Goal: Task Accomplishment & Management: Complete application form

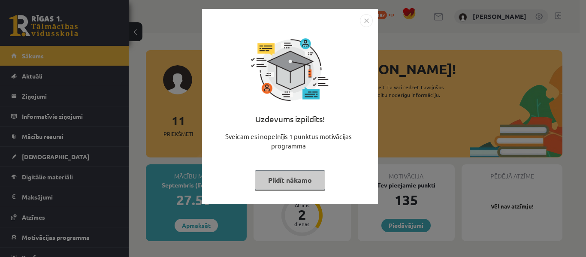
click at [288, 185] on button "Pildīt nākamo" at bounding box center [290, 180] width 70 height 20
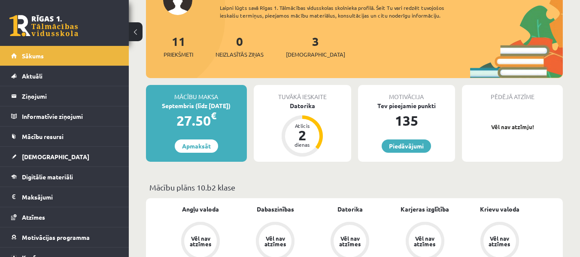
scroll to position [86, 0]
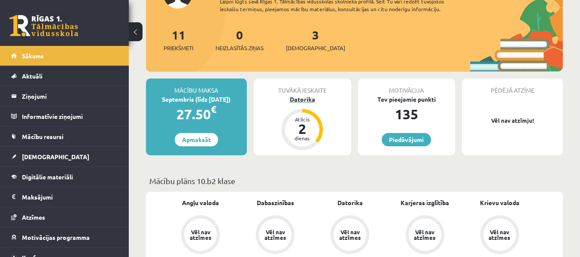
click at [294, 99] on div "Datorika" at bounding box center [302, 99] width 97 height 9
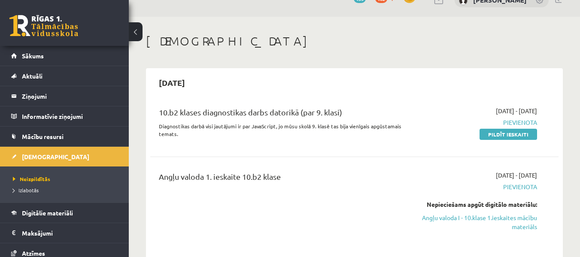
scroll to position [43, 0]
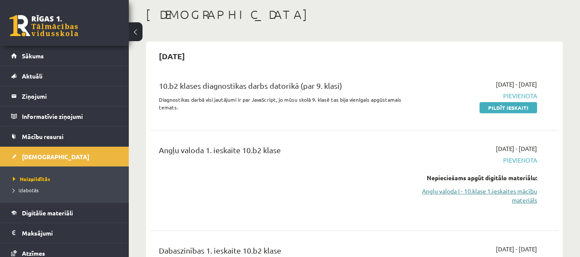
click at [429, 190] on link "Angļu valoda I - 10.klase 1.ieskaites mācību materiāls" at bounding box center [478, 196] width 118 height 18
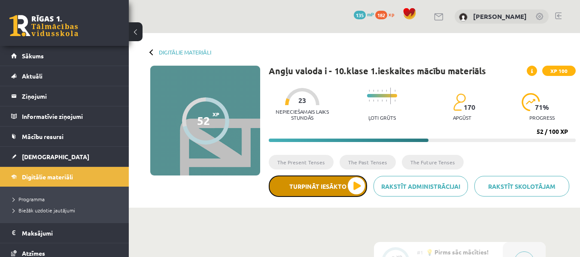
click at [356, 182] on button "Turpināt iesākto" at bounding box center [318, 186] width 98 height 21
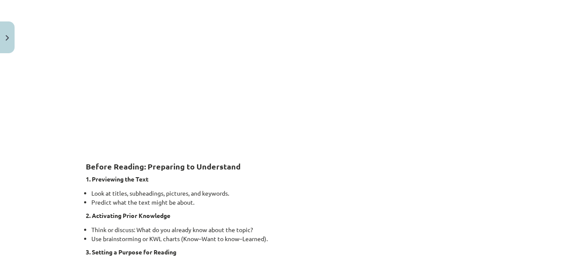
scroll to position [172, 0]
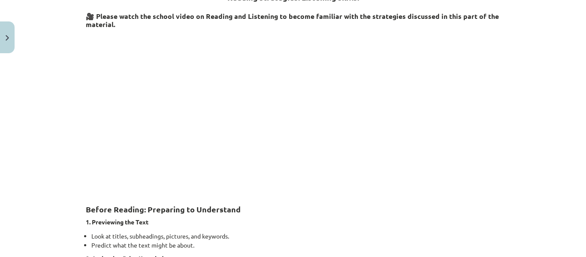
click at [110, 145] on p at bounding box center [293, 110] width 415 height 157
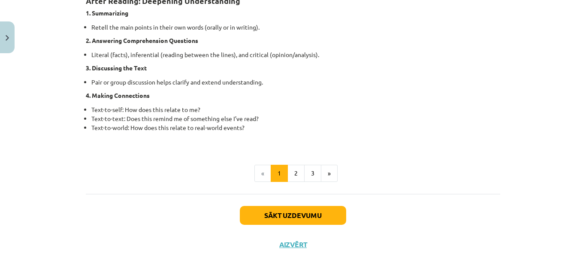
scroll to position [730, 0]
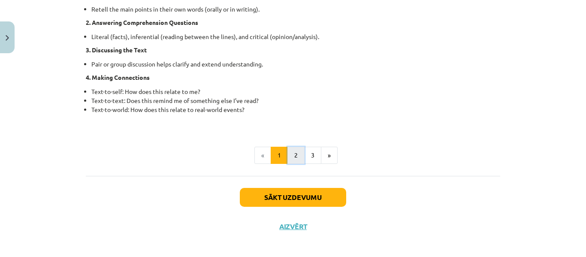
click at [294, 153] on button "2" at bounding box center [296, 155] width 17 height 17
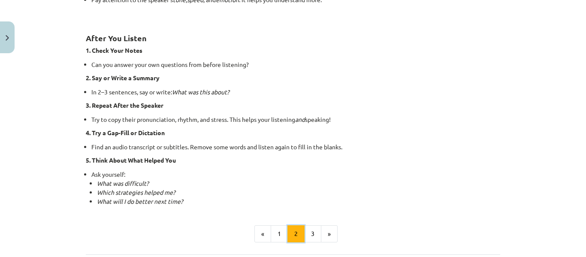
scroll to position [626, 0]
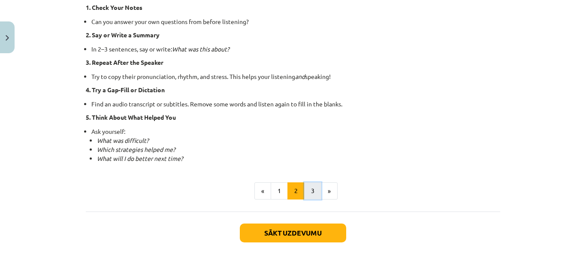
click at [311, 190] on button "3" at bounding box center [312, 190] width 17 height 17
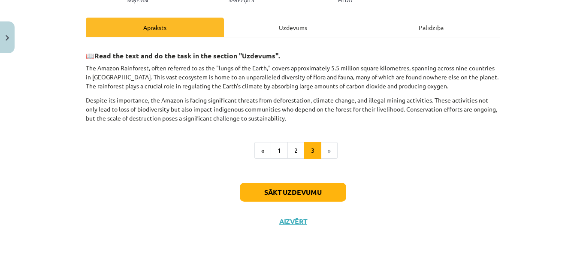
click at [88, 55] on h3 "📖 Read the text and do the task in the section "Uzdevums"." at bounding box center [293, 53] width 415 height 16
drag, startPoint x: 78, startPoint y: 55, endPoint x: 86, endPoint y: 58, distance: 8.6
click at [81, 55] on div "10 XP Saņemsi Sarežģīts 170 pilda Apraksts Uzdevums Palīdzība 📖 Read the text a…" at bounding box center [293, 93] width 425 height 288
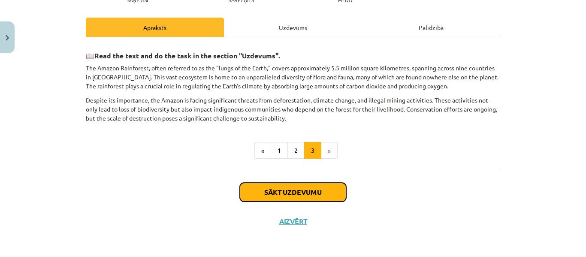
click at [288, 188] on button "Sākt uzdevumu" at bounding box center [293, 192] width 106 height 19
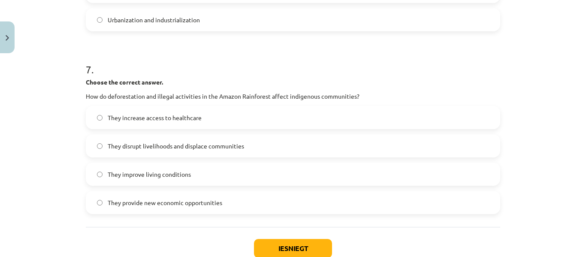
scroll to position [1006, 0]
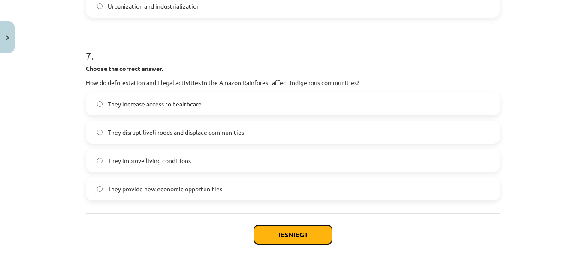
click at [295, 234] on button "Iesniegt" at bounding box center [293, 234] width 78 height 19
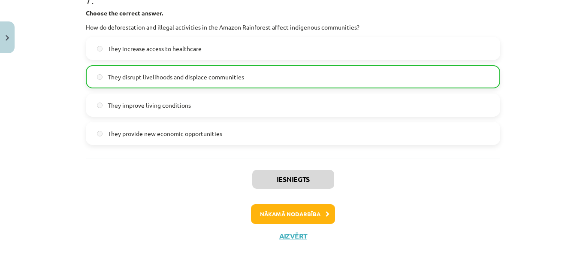
scroll to position [1077, 0]
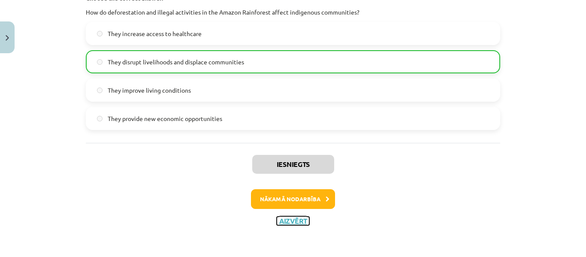
click at [288, 221] on button "Aizvērt" at bounding box center [293, 221] width 33 height 9
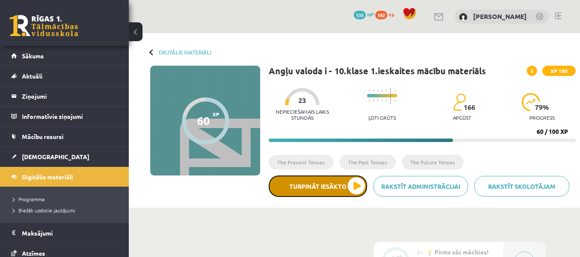
click at [354, 186] on button "Turpināt iesākto" at bounding box center [318, 186] width 98 height 21
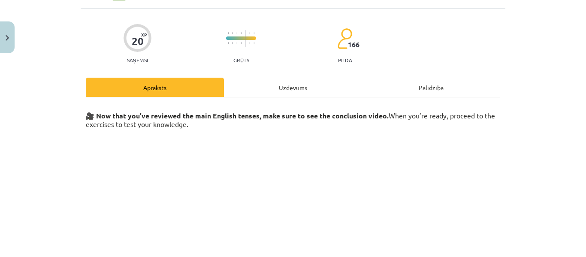
scroll to position [0, 0]
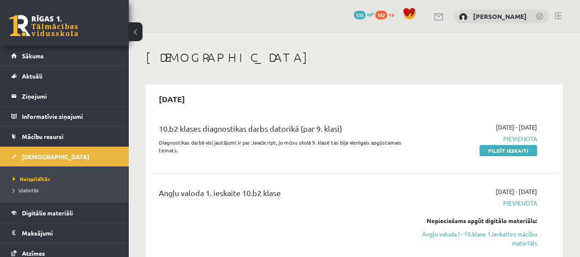
scroll to position [43, 0]
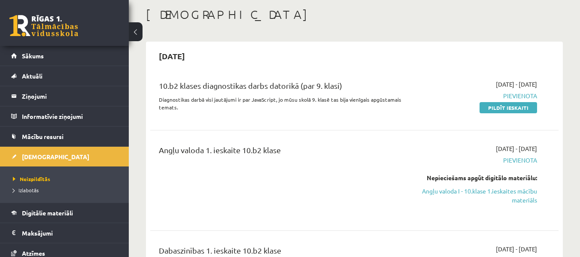
click at [481, 191] on link "Angļu valoda I - 10.klase 1.ieskaites mācību materiāls" at bounding box center [478, 196] width 118 height 18
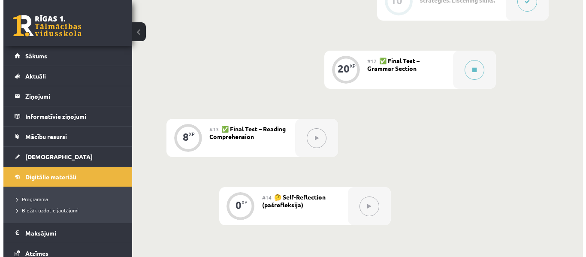
scroll to position [901, 0]
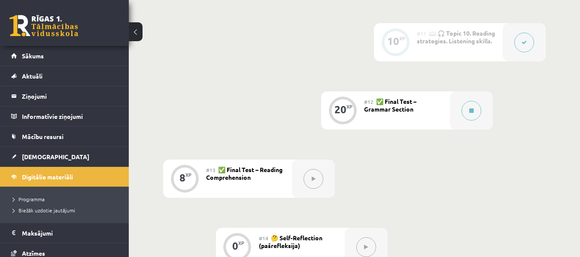
drag, startPoint x: 284, startPoint y: 185, endPoint x: 122, endPoint y: 277, distance: 186.4
drag, startPoint x: 122, startPoint y: 277, endPoint x: 297, endPoint y: 67, distance: 273.3
click at [480, 110] on button at bounding box center [471, 111] width 20 height 20
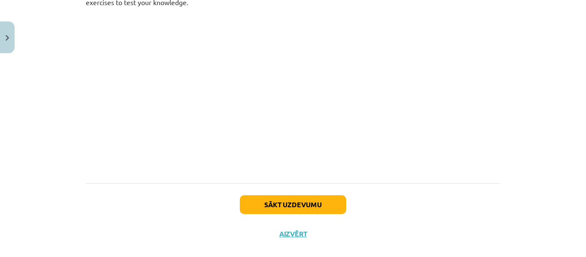
scroll to position [183, 0]
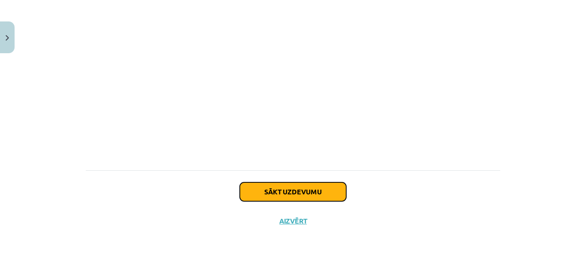
click at [291, 193] on button "Sākt uzdevumu" at bounding box center [293, 191] width 106 height 19
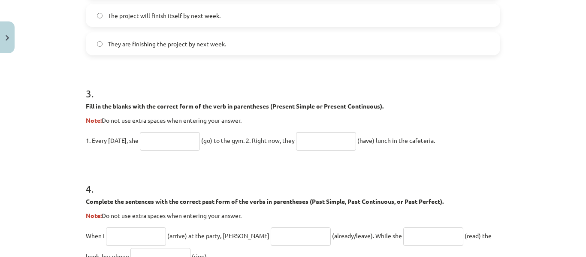
scroll to position [497, 0]
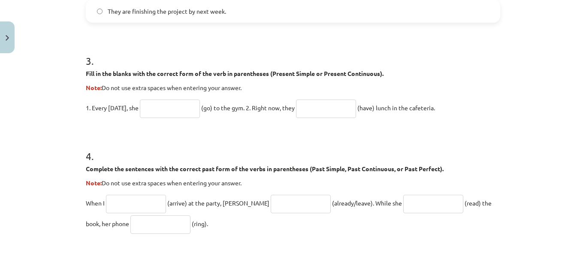
click at [151, 105] on input "text" at bounding box center [170, 109] width 60 height 18
click at [160, 109] on input "text" at bounding box center [170, 109] width 60 height 18
type input "**"
click at [328, 115] on input "text" at bounding box center [326, 109] width 60 height 18
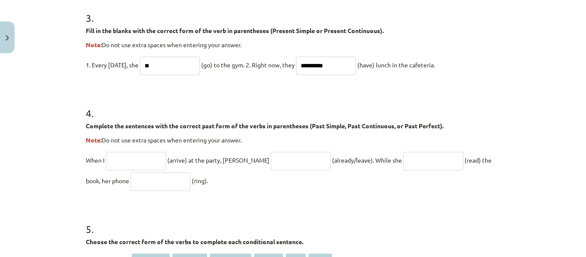
scroll to position [582, 0]
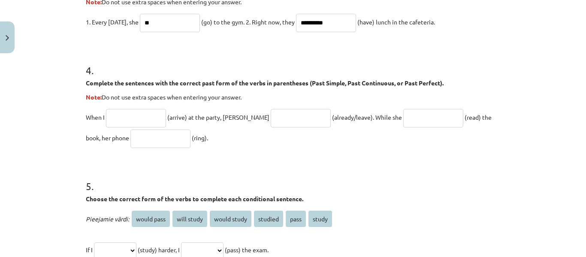
type input "**********"
click at [109, 116] on input "text" at bounding box center [136, 118] width 60 height 18
type input "*******"
click at [271, 118] on input "text" at bounding box center [301, 118] width 60 height 18
type input "**********"
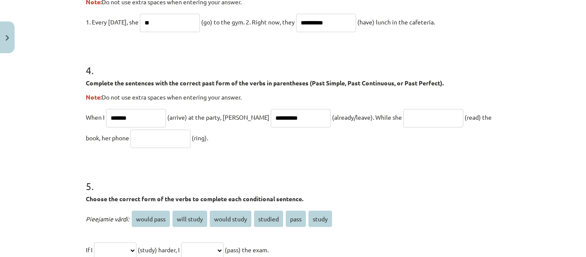
click at [415, 114] on input "text" at bounding box center [433, 118] width 60 height 18
type input "**********"
click at [135, 136] on input "text" at bounding box center [160, 139] width 60 height 18
click at [130, 139] on input "********" at bounding box center [160, 139] width 60 height 18
click at [130, 137] on input "****" at bounding box center [160, 139] width 60 height 18
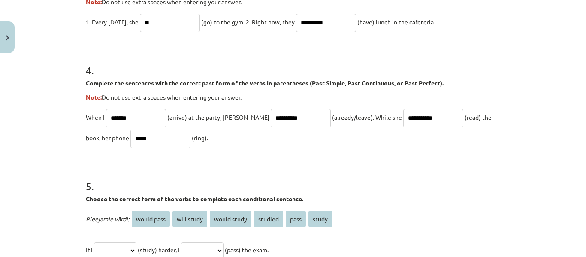
click at [130, 137] on input "****" at bounding box center [160, 139] width 60 height 18
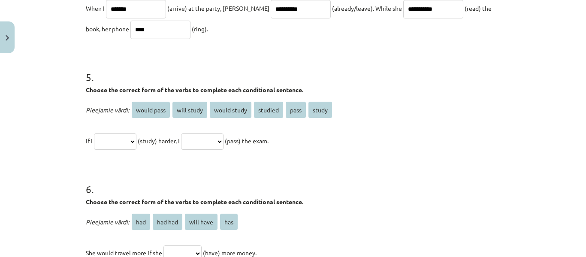
scroll to position [711, 0]
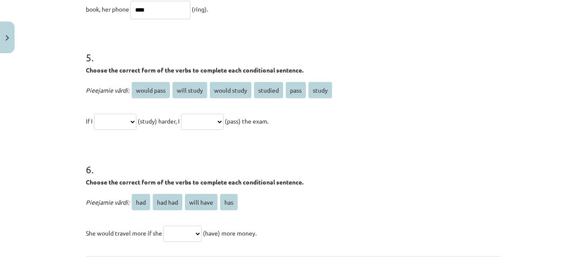
type input "****"
drag, startPoint x: 269, startPoint y: 91, endPoint x: 234, endPoint y: 110, distance: 39.8
click at [234, 110] on div "**********" at bounding box center [293, 105] width 415 height 51
click at [396, 108] on div "**********" at bounding box center [293, 105] width 415 height 51
click at [111, 120] on select "**********" at bounding box center [115, 122] width 42 height 16
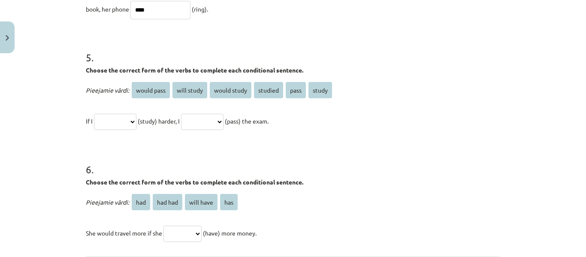
drag, startPoint x: 373, startPoint y: 118, endPoint x: 369, endPoint y: 120, distance: 4.6
click at [373, 119] on p "**********" at bounding box center [293, 121] width 415 height 21
click at [224, 122] on select "**********" at bounding box center [202, 122] width 42 height 16
click at [371, 127] on p "**********" at bounding box center [293, 121] width 415 height 21
click at [136, 121] on select "**********" at bounding box center [115, 122] width 42 height 16
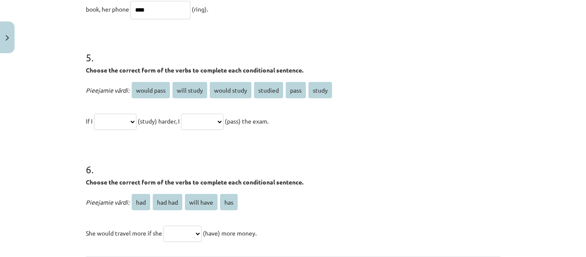
select select "**********"
click at [94, 114] on select "**********" at bounding box center [115, 122] width 42 height 16
click at [224, 119] on select "**********" at bounding box center [202, 122] width 42 height 16
select select "****"
click at [191, 114] on select "**********" at bounding box center [202, 122] width 42 height 16
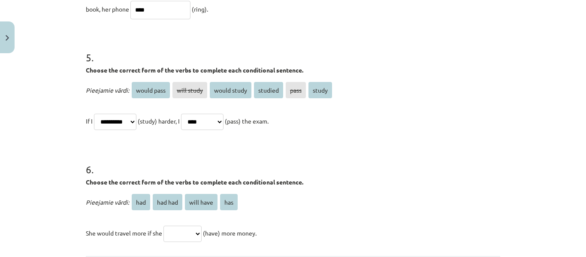
scroll to position [797, 0]
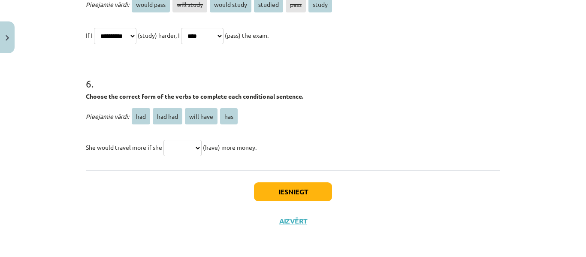
click at [224, 118] on span "has" at bounding box center [229, 116] width 18 height 16
click at [200, 147] on select "*** ******* ********* ***" at bounding box center [183, 148] width 38 height 16
click at [164, 140] on select "*** ******* ********* ***" at bounding box center [183, 148] width 38 height 16
click at [199, 148] on select "*** ******* ********* ***" at bounding box center [183, 148] width 38 height 16
click at [164, 140] on select "*** ******* ********* ***" at bounding box center [183, 148] width 38 height 16
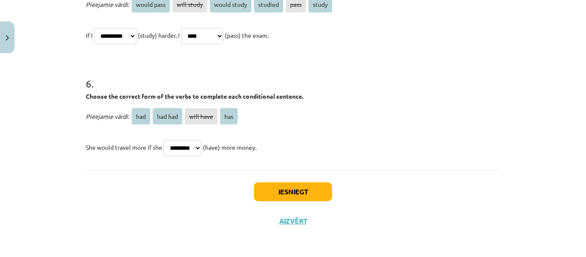
click at [200, 148] on select "*** ******* ********* ***" at bounding box center [183, 148] width 38 height 16
click at [164, 140] on select "*** ******* ********* ***" at bounding box center [183, 148] width 38 height 16
click at [200, 146] on select "*** ******* ********* ***" at bounding box center [183, 148] width 38 height 16
click at [164, 140] on select "*** ******* ********* ***" at bounding box center [183, 148] width 38 height 16
click at [199, 147] on select "*** ******* ********* ***" at bounding box center [183, 148] width 38 height 16
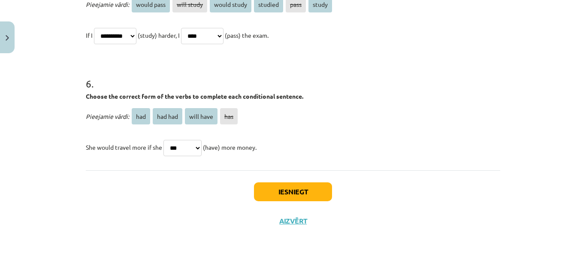
select select "*********"
click at [164, 140] on select "*** ******* ********* ***" at bounding box center [183, 148] width 38 height 16
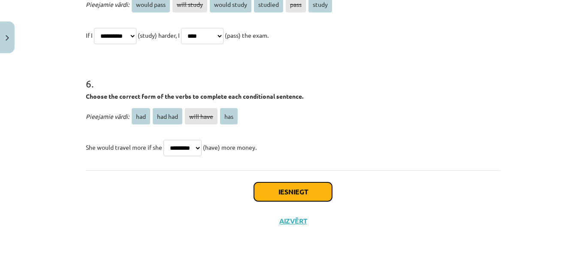
click at [288, 190] on button "Iesniegt" at bounding box center [293, 191] width 78 height 19
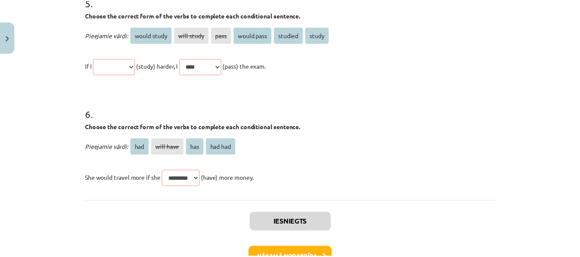
scroll to position [950, 0]
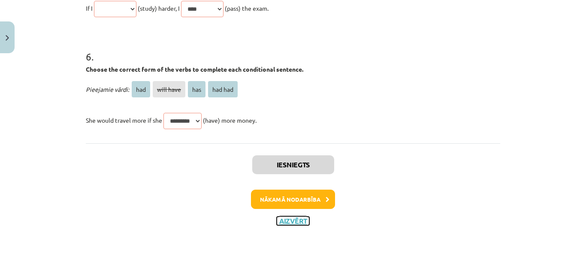
click at [291, 218] on button "Aizvērt" at bounding box center [293, 221] width 33 height 9
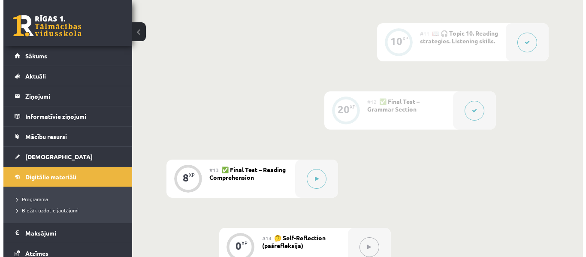
scroll to position [944, 0]
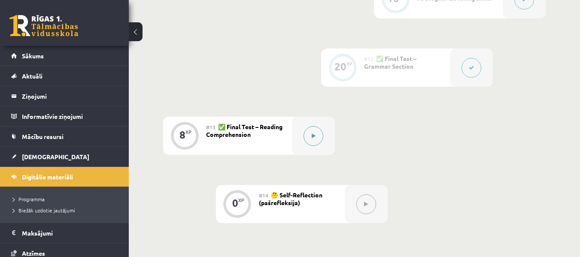
click at [316, 136] on button at bounding box center [313, 136] width 20 height 20
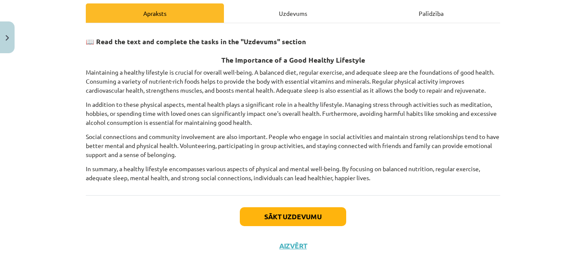
scroll to position [104, 0]
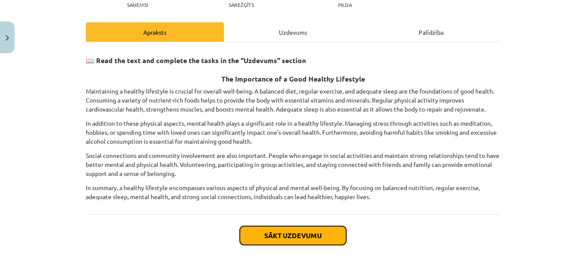
click at [295, 233] on button "Sākt uzdevumu" at bounding box center [293, 235] width 106 height 19
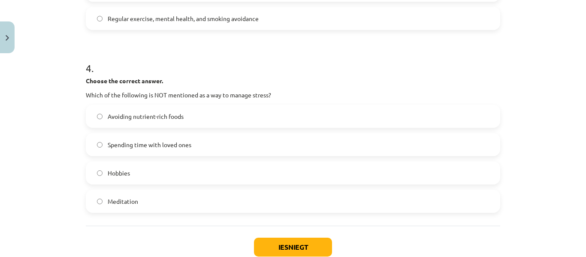
scroll to position [571, 0]
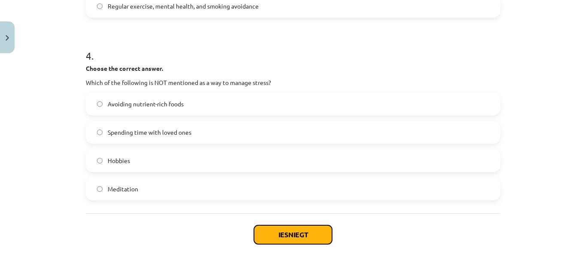
click at [294, 236] on button "Iesniegt" at bounding box center [293, 234] width 78 height 19
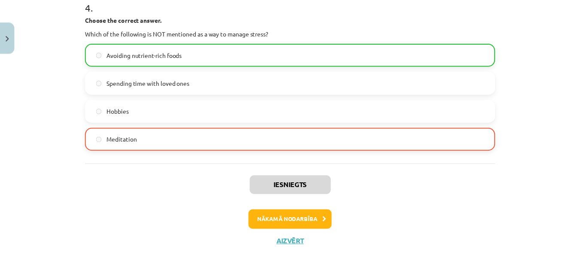
scroll to position [642, 0]
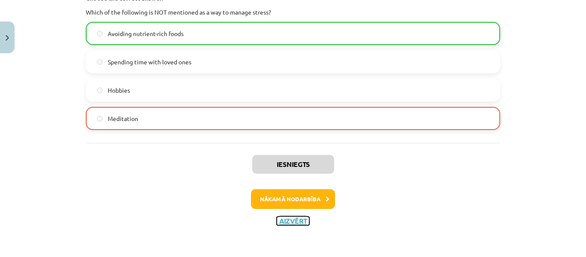
click at [288, 222] on button "Aizvērt" at bounding box center [293, 221] width 33 height 9
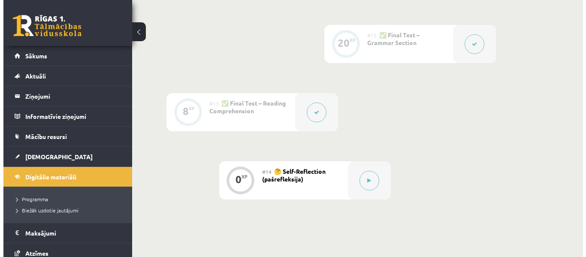
scroll to position [987, 0]
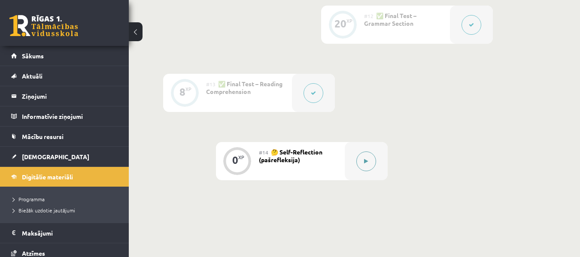
click at [366, 163] on icon at bounding box center [366, 161] width 4 height 5
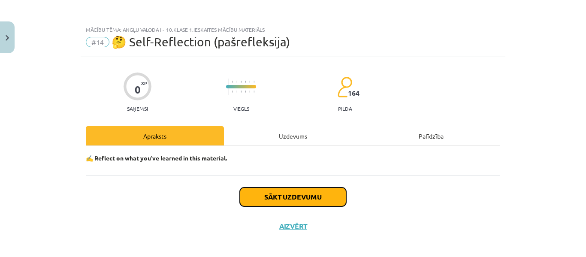
click at [288, 196] on button "Sākt uzdevumu" at bounding box center [293, 197] width 106 height 19
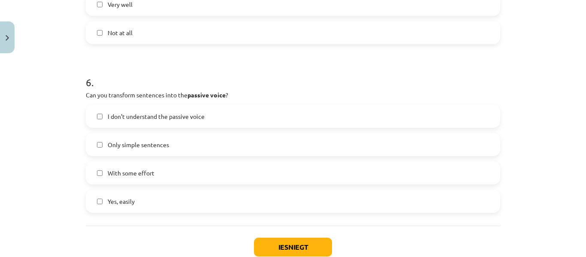
scroll to position [944, 0]
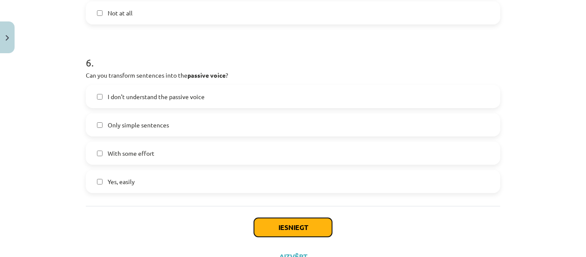
click at [287, 228] on button "Iesniegt" at bounding box center [293, 227] width 78 height 19
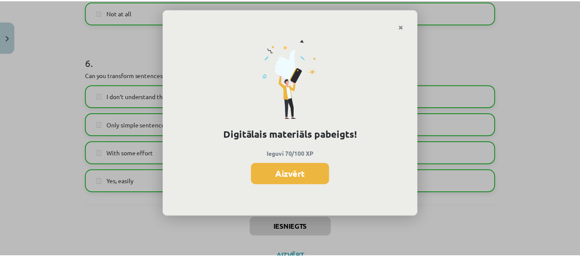
scroll to position [986, 0]
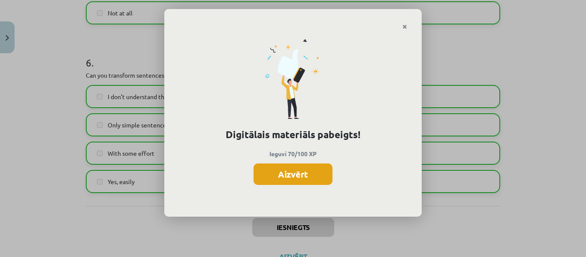
click at [304, 171] on button "Aizvērt" at bounding box center [293, 174] width 79 height 21
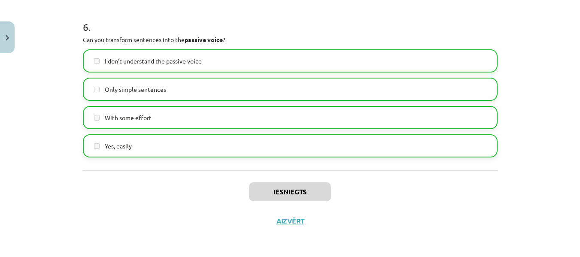
scroll to position [1060, 0]
click at [292, 222] on button "Aizvērt" at bounding box center [290, 221] width 33 height 9
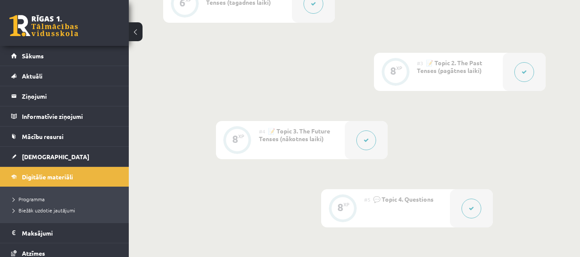
scroll to position [201, 0]
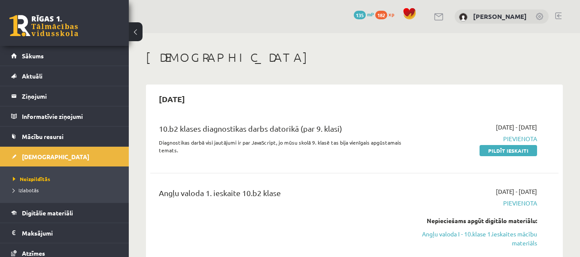
scroll to position [43, 0]
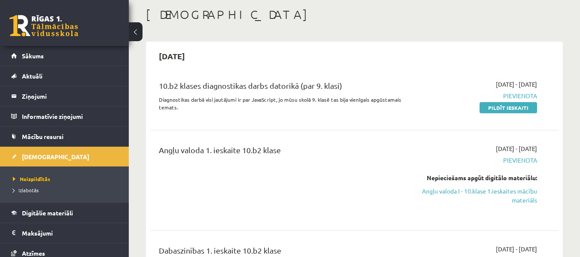
click at [517, 158] on span "Pievienota" at bounding box center [478, 160] width 118 height 9
click at [518, 161] on span "Pievienota" at bounding box center [478, 160] width 118 height 9
click at [516, 159] on span "Pievienota" at bounding box center [478, 160] width 118 height 9
click at [515, 159] on span "Pievienota" at bounding box center [478, 160] width 118 height 9
click at [418, 151] on div "2025-09-01 - 2025-09-15 Pievienota Nepieciešams apgūt digitālo materiālu: Angļu…" at bounding box center [478, 180] width 130 height 73
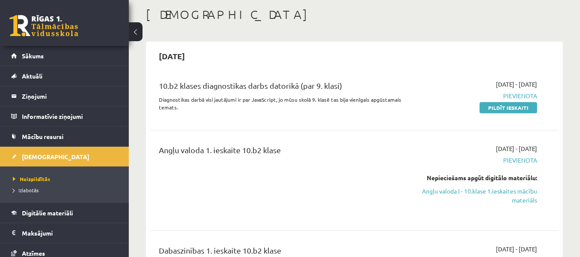
click at [527, 162] on span "Pievienota" at bounding box center [478, 160] width 118 height 9
click at [524, 162] on span "Pievienota" at bounding box center [478, 160] width 118 height 9
click at [522, 162] on span "Pievienota" at bounding box center [478, 160] width 118 height 9
click at [523, 160] on span "Pievienota" at bounding box center [478, 160] width 118 height 9
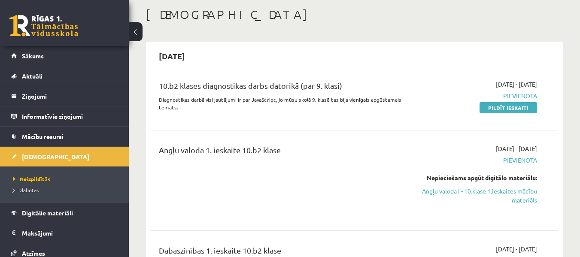
click at [424, 158] on span "Pievienota" at bounding box center [478, 160] width 118 height 9
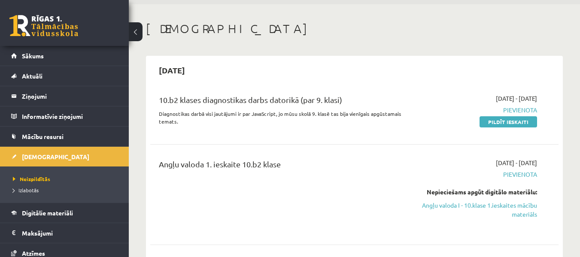
scroll to position [0, 0]
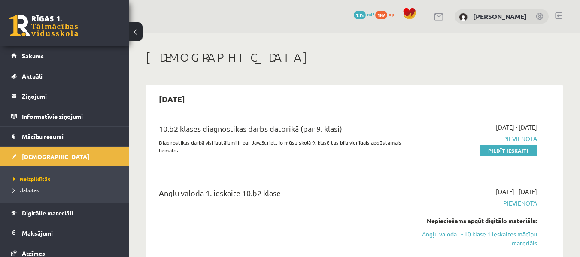
click at [518, 202] on span "Pievienota" at bounding box center [478, 203] width 118 height 9
click at [422, 200] on span "Pievienota" at bounding box center [478, 203] width 118 height 9
click at [518, 203] on span "Pievienota" at bounding box center [478, 203] width 118 height 9
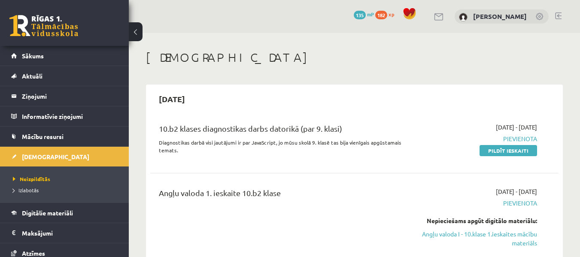
click at [518, 203] on span "Pievienota" at bounding box center [478, 203] width 118 height 9
click at [515, 204] on span "Pievienota" at bounding box center [478, 203] width 118 height 9
drag, startPoint x: 542, startPoint y: 200, endPoint x: 481, endPoint y: 204, distance: 60.6
click at [481, 204] on div "2025-09-01 - 2025-09-15 Pievienota Nepieciešams apgūt digitālo materiālu: Angļu…" at bounding box center [478, 223] width 130 height 73
click at [519, 202] on span "Pievienota" at bounding box center [478, 203] width 118 height 9
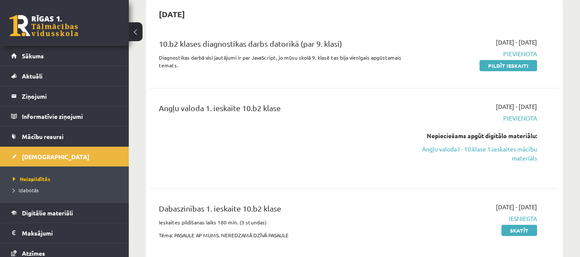
scroll to position [86, 0]
click at [492, 148] on link "Angļu valoda I - 10.klase 1.ieskaites mācību materiāls" at bounding box center [478, 153] width 118 height 18
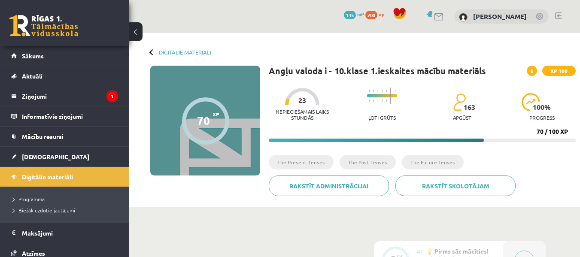
click at [150, 52] on div at bounding box center [152, 52] width 6 height 6
click at [191, 51] on link "Digitālie materiāli" at bounding box center [185, 52] width 52 height 6
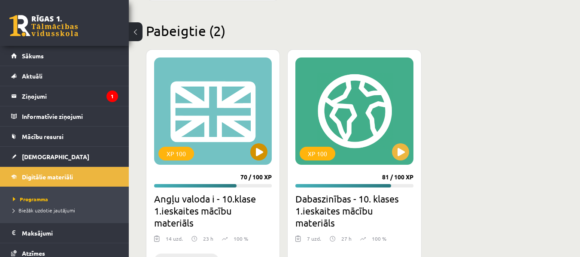
scroll to position [515, 0]
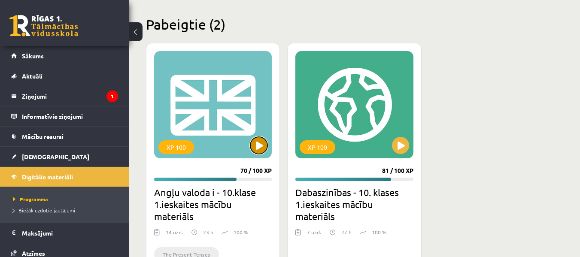
click at [259, 146] on button at bounding box center [258, 145] width 17 height 17
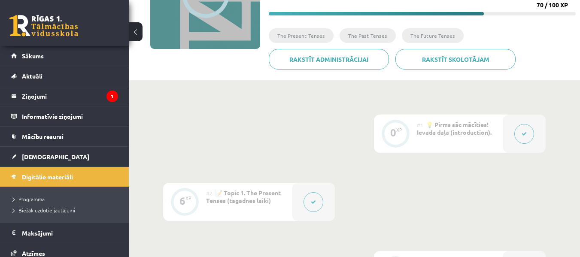
scroll to position [43, 0]
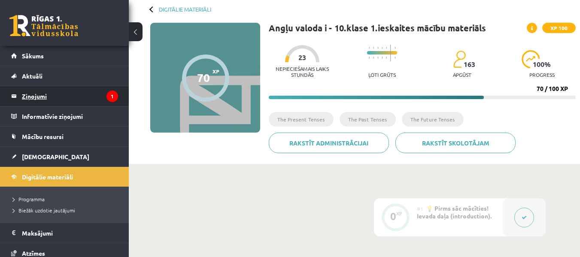
click at [23, 97] on legend "Ziņojumi 1" at bounding box center [70, 96] width 96 height 20
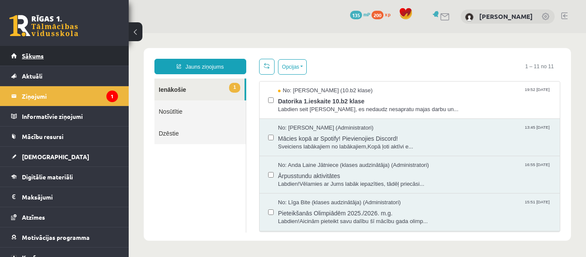
click at [44, 53] on link "Sākums" at bounding box center [64, 56] width 107 height 20
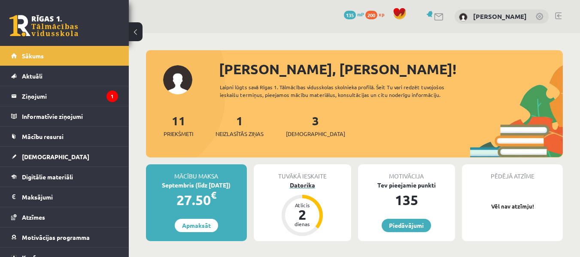
click at [300, 182] on div "Datorika" at bounding box center [302, 185] width 97 height 9
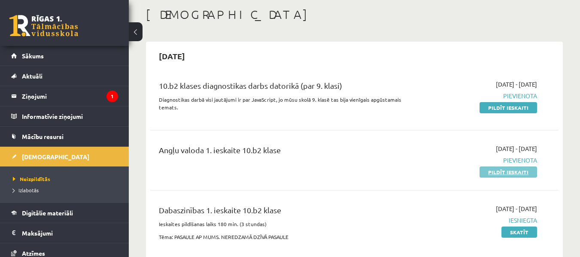
scroll to position [86, 0]
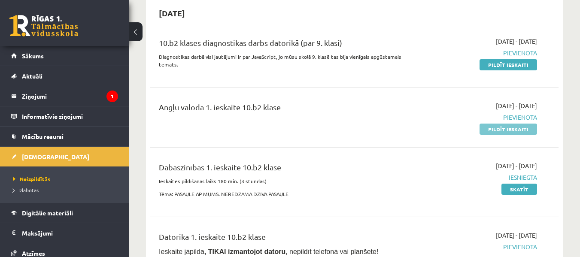
click at [509, 128] on link "Pildīt ieskaiti" at bounding box center [508, 129] width 58 height 11
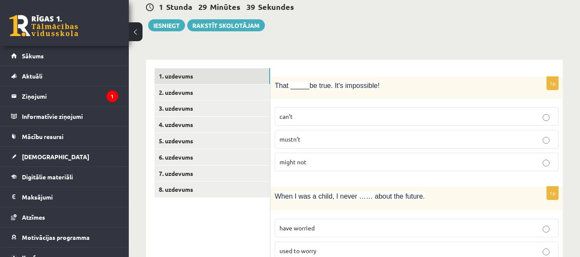
scroll to position [43, 0]
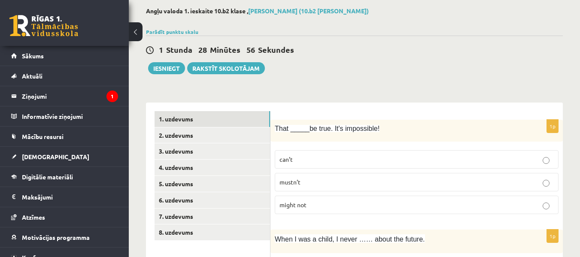
click at [287, 161] on span "can’t" at bounding box center [285, 159] width 13 height 8
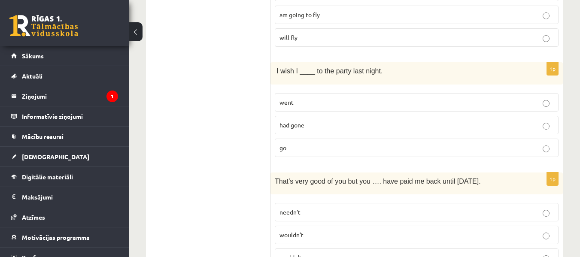
scroll to position [558, 0]
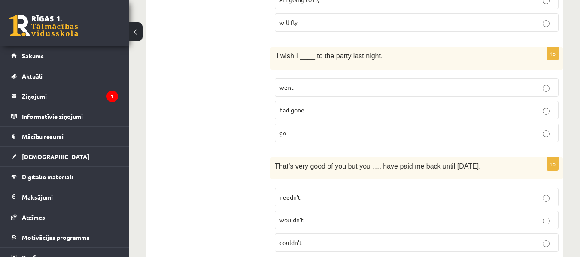
click at [293, 88] on span "went" at bounding box center [286, 87] width 14 height 8
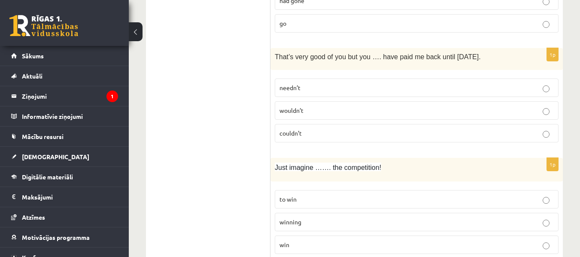
scroll to position [687, 0]
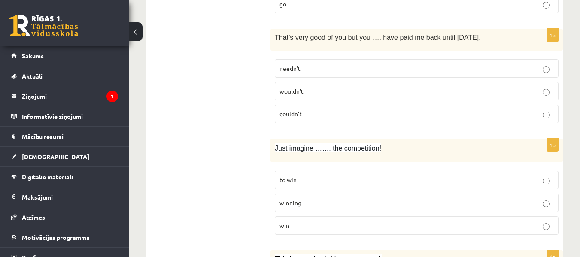
drag, startPoint x: 408, startPoint y: 75, endPoint x: 208, endPoint y: 89, distance: 200.0
click at [302, 112] on p "couldn’t" at bounding box center [416, 113] width 274 height 9
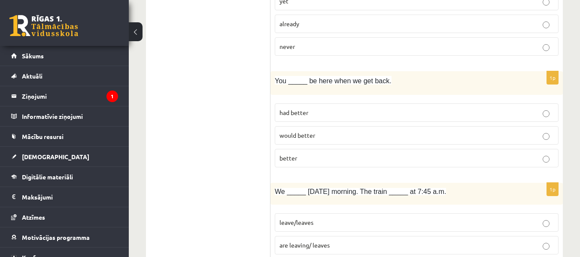
scroll to position [1974, 0]
click at [313, 114] on p "had better" at bounding box center [416, 112] width 274 height 9
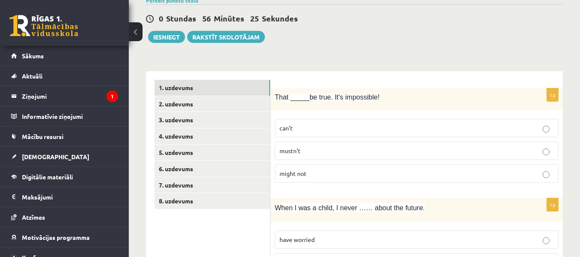
scroll to position [0, 0]
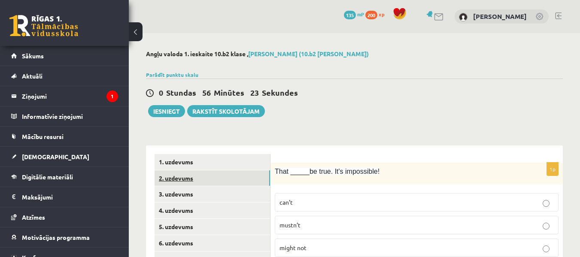
click at [187, 176] on link "2. uzdevums" at bounding box center [211, 178] width 115 height 16
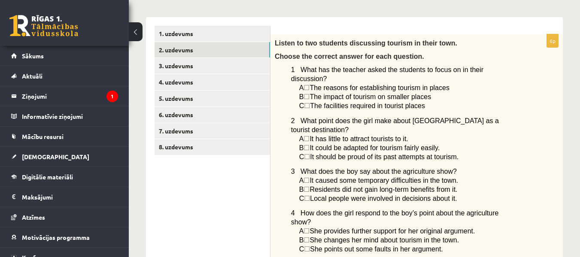
scroll to position [129, 0]
click at [309, 93] on span "☐" at bounding box center [306, 96] width 6 height 7
drag, startPoint x: 309, startPoint y: 88, endPoint x: 316, endPoint y: 88, distance: 6.9
click at [309, 93] on span "☐" at bounding box center [306, 96] width 6 height 7
click at [309, 84] on span "☐" at bounding box center [306, 87] width 6 height 7
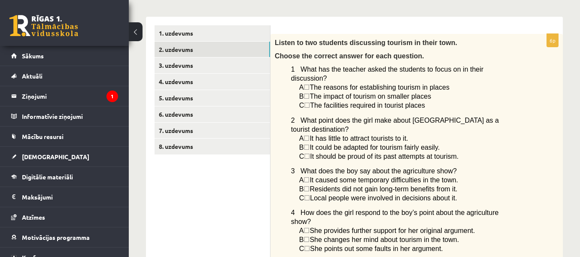
click at [309, 93] on span "☐" at bounding box center [306, 96] width 6 height 7
click at [309, 144] on span "☐" at bounding box center [306, 147] width 6 height 7
click at [309, 93] on span "☐" at bounding box center [306, 96] width 6 height 7
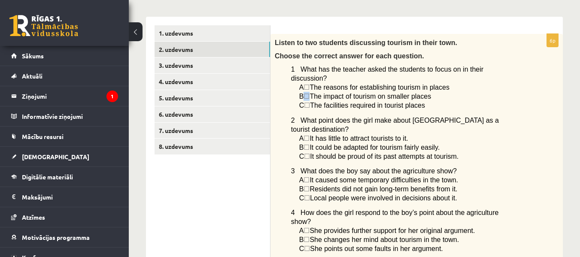
click at [309, 93] on span "☐" at bounding box center [306, 96] width 6 height 7
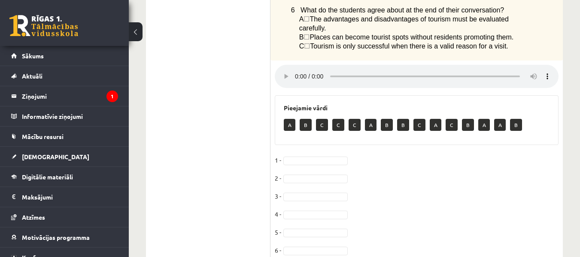
scroll to position [436, 0]
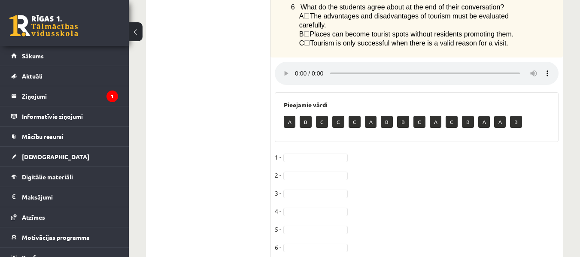
click at [307, 116] on p "B" at bounding box center [306, 122] width 12 height 12
click at [295, 151] on fieldset "1 - 2 - 3 - 4 - 5 - 6 -" at bounding box center [417, 205] width 284 height 108
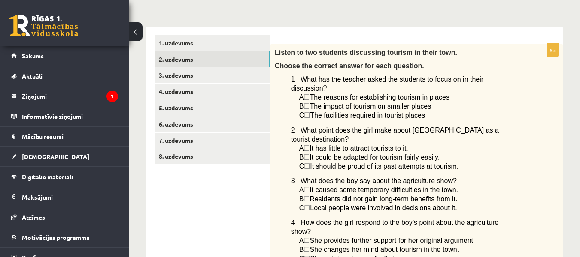
scroll to position [93, 0]
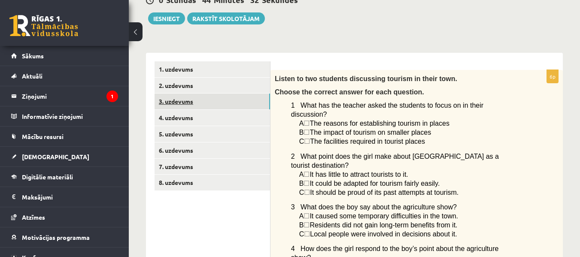
click at [185, 102] on link "3. uzdevums" at bounding box center [211, 102] width 115 height 16
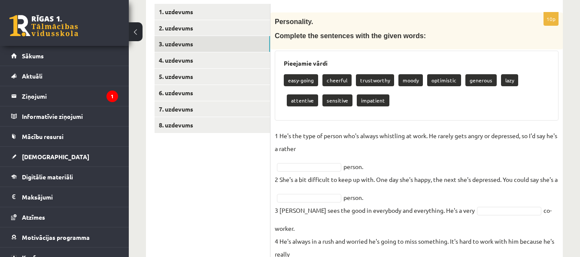
scroll to position [136, 0]
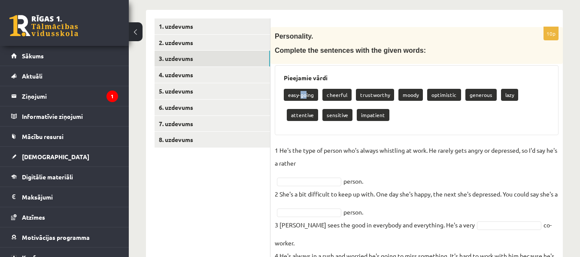
drag, startPoint x: 305, startPoint y: 98, endPoint x: 300, endPoint y: 94, distance: 6.4
click at [300, 94] on p "easy-going" at bounding box center [301, 95] width 34 height 12
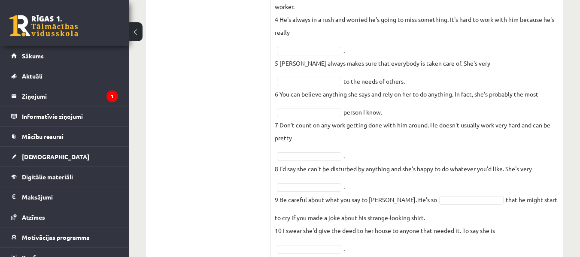
scroll to position [386, 0]
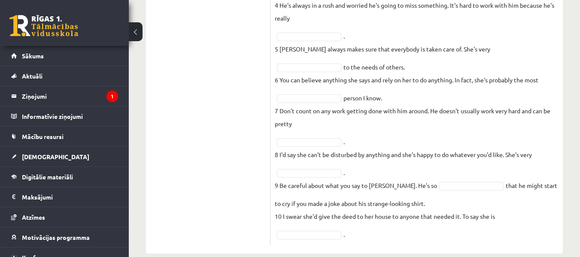
click at [300, 164] on fieldset "1 He's the type of person who's always whistling at work. He rarely gets angry …" at bounding box center [417, 67] width 284 height 348
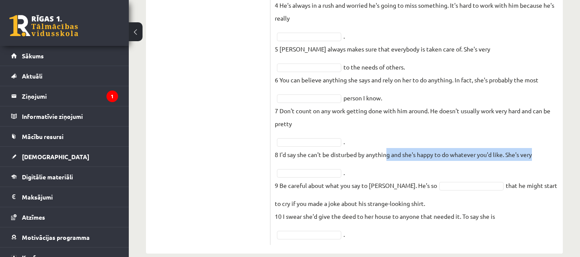
drag, startPoint x: 380, startPoint y: 161, endPoint x: 392, endPoint y: 161, distance: 12.0
click at [390, 161] on fieldset "1 He's the type of person who's always whistling at work. He rarely gets angry …" at bounding box center [417, 67] width 284 height 348
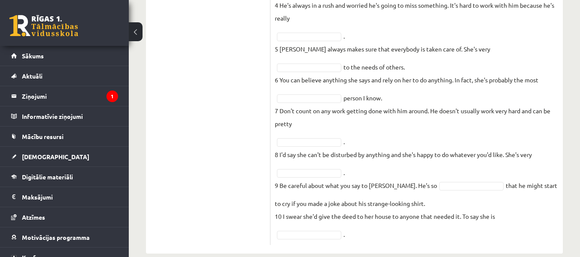
drag, startPoint x: 442, startPoint y: 166, endPoint x: 438, endPoint y: 165, distance: 4.7
click at [441, 165] on fieldset "1 He's the type of person who's always whistling at work. He rarely gets angry …" at bounding box center [417, 67] width 284 height 348
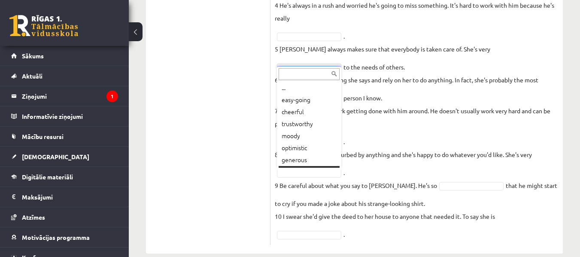
scroll to position [10, 0]
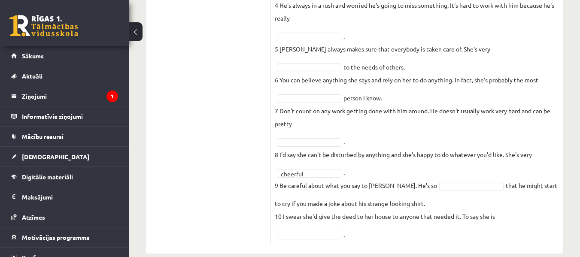
drag, startPoint x: 315, startPoint y: 123, endPoint x: 315, endPoint y: 132, distance: 8.6
click at [315, 124] on p "7 Don't count on any work getting done with him around. He doesn't usually work…" at bounding box center [417, 117] width 284 height 26
drag, startPoint x: 316, startPoint y: 134, endPoint x: 332, endPoint y: 134, distance: 16.3
click at [316, 134] on fieldset "1 He's the type of person who's always whistling at work. He rarely gets angry …" at bounding box center [417, 67] width 284 height 348
drag, startPoint x: 377, startPoint y: 129, endPoint x: 385, endPoint y: 130, distance: 7.7
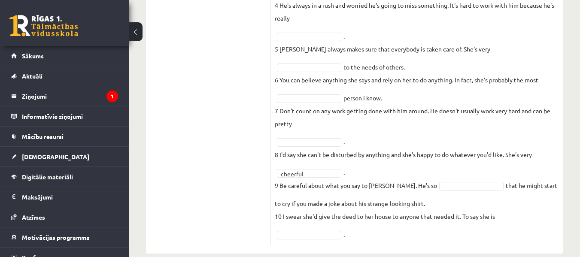
click at [379, 129] on p "7 Don't count on any work getting done with him around. He doesn't usually work…" at bounding box center [417, 117] width 284 height 26
click at [431, 122] on p "7 Don't count on any work getting done with him around. He doesn't usually work…" at bounding box center [417, 117] width 284 height 26
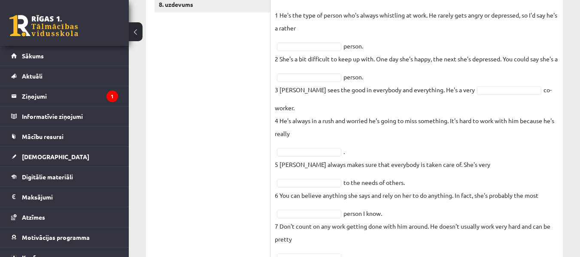
scroll to position [186, 0]
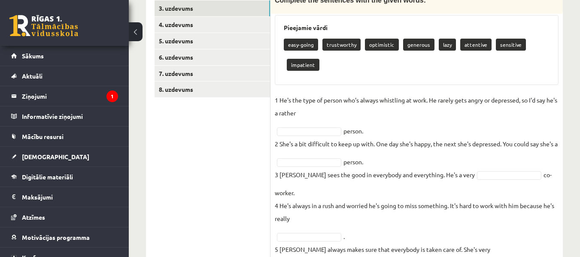
click at [334, 112] on p "1 He's the type of person who's always whistling at work. He rarely gets angry …" at bounding box center [417, 107] width 284 height 26
drag, startPoint x: 363, startPoint y: 114, endPoint x: 348, endPoint y: 116, distance: 15.2
click at [363, 114] on p "1 He's the type of person who's always whistling at work. He rarely gets angry …" at bounding box center [417, 107] width 284 height 26
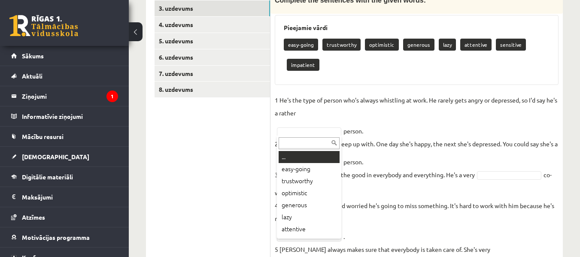
drag, startPoint x: 314, startPoint y: 128, endPoint x: 327, endPoint y: 126, distance: 13.1
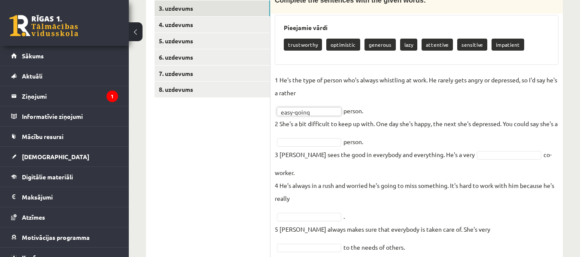
click at [300, 130] on p "2 She's a bit difficult to keep up with. One day she's happy, the next she's de…" at bounding box center [416, 123] width 283 height 13
click at [291, 130] on p "2 She's a bit difficult to keep up with. One day she's happy, the next she's de…" at bounding box center [416, 123] width 283 height 13
drag, startPoint x: 302, startPoint y: 134, endPoint x: 309, endPoint y: 135, distance: 6.9
click at [303, 130] on p "2 She's a bit difficult to keep up with. One day she's happy, the next she's de…" at bounding box center [416, 123] width 283 height 13
drag, startPoint x: 330, startPoint y: 142, endPoint x: 335, endPoint y: 142, distance: 5.1
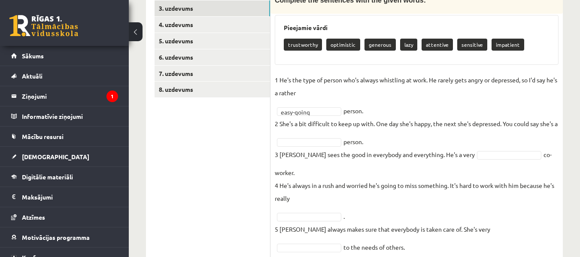
click at [334, 130] on p "2 She's a bit difficult to keep up with. One day she's happy, the next she's de…" at bounding box center [416, 123] width 283 height 13
drag, startPoint x: 314, startPoint y: 154, endPoint x: 321, endPoint y: 155, distance: 7.0
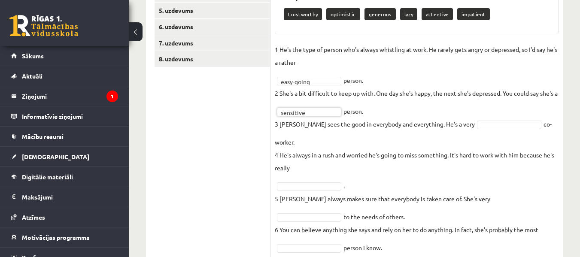
scroll to position [229, 0]
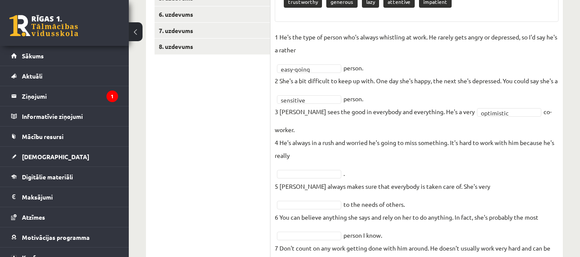
click at [324, 156] on p "4 He's always in a rush and worried he's going to miss something. It's hard to …" at bounding box center [417, 149] width 284 height 26
click at [310, 162] on p "4 He's always in a rush and worried he's going to miss something. It's hard to …" at bounding box center [417, 149] width 284 height 26
click at [367, 160] on p "4 He's always in a rush and worried he's going to miss something. It's hard to …" at bounding box center [417, 149] width 284 height 26
click at [313, 168] on fieldset "**********" at bounding box center [417, 204] width 284 height 348
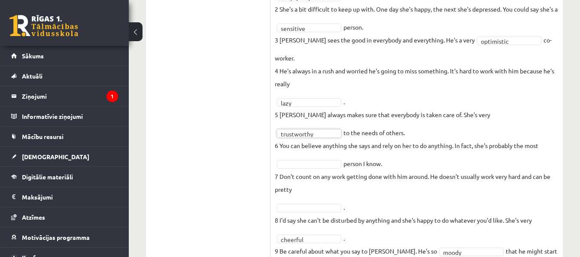
scroll to position [315, 0]
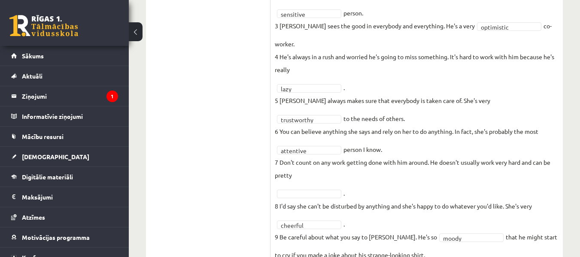
click at [317, 185] on fieldset "**********" at bounding box center [417, 119] width 284 height 348
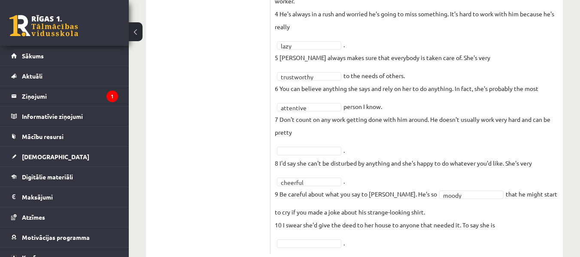
scroll to position [380, 0]
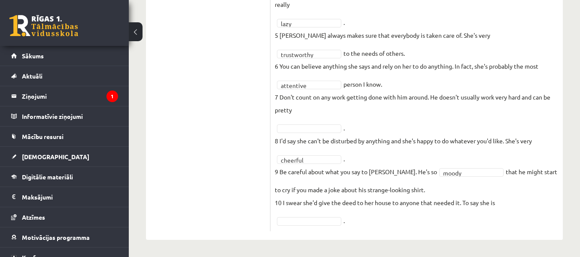
click at [527, 202] on fieldset "**********" at bounding box center [417, 53] width 284 height 348
drag, startPoint x: 509, startPoint y: 206, endPoint x: 510, endPoint y: 210, distance: 4.4
click at [509, 207] on fieldset "**********" at bounding box center [417, 53] width 284 height 348
drag, startPoint x: 539, startPoint y: 202, endPoint x: 562, endPoint y: 204, distance: 22.9
click at [540, 202] on fieldset "**********" at bounding box center [417, 53] width 284 height 348
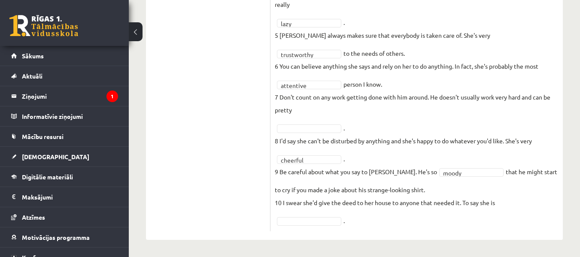
click at [562, 204] on div "**********" at bounding box center [416, 7] width 292 height 448
click at [298, 124] on fieldset "**********" at bounding box center [417, 53] width 284 height 348
click at [339, 121] on fieldset "**********" at bounding box center [417, 53] width 284 height 348
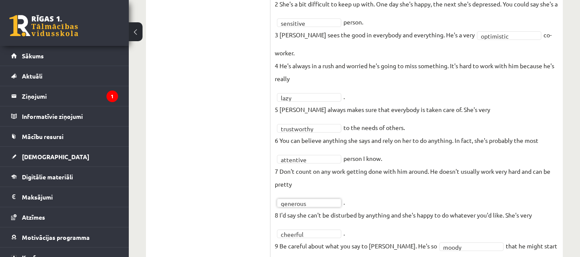
scroll to position [145, 0]
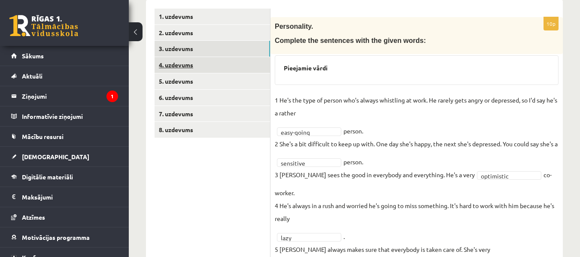
click at [185, 65] on link "4. uzdevums" at bounding box center [211, 65] width 115 height 16
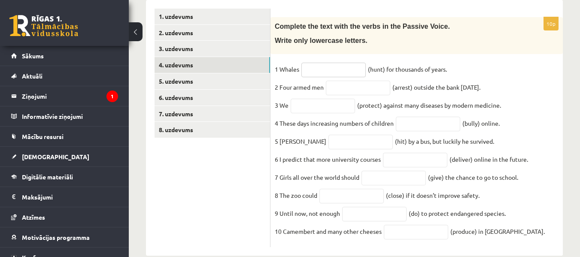
click at [321, 73] on input "text" at bounding box center [333, 70] width 64 height 15
type input "**********"
click at [341, 92] on input "text" at bounding box center [358, 88] width 64 height 15
click at [339, 71] on input "**********" at bounding box center [333, 70] width 64 height 15
click at [335, 92] on input "text" at bounding box center [358, 88] width 64 height 15
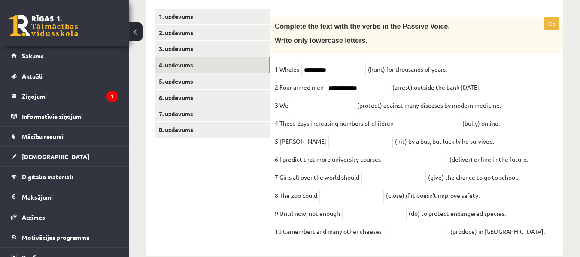
type input "**********"
click at [298, 108] on input "text" at bounding box center [323, 106] width 64 height 15
type input "**********"
click at [417, 128] on input "text" at bounding box center [428, 124] width 64 height 15
type input "**********"
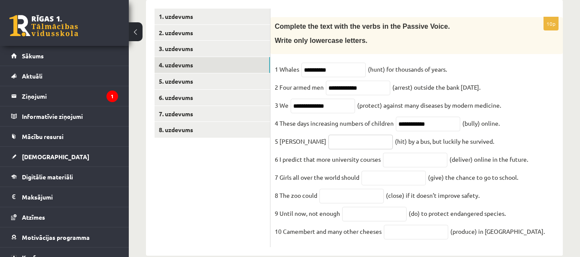
click at [328, 146] on input "text" at bounding box center [360, 142] width 64 height 15
type input "*"
type input "*******"
click at [400, 166] on input "text" at bounding box center [415, 160] width 64 height 15
type input "**********"
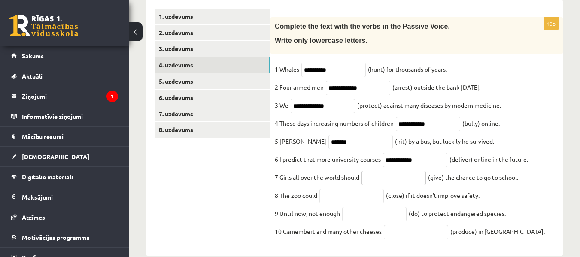
drag, startPoint x: 370, startPoint y: 183, endPoint x: 367, endPoint y: 191, distance: 7.9
click at [370, 184] on input "text" at bounding box center [393, 178] width 64 height 15
type input "*****"
click at [331, 203] on input "text" at bounding box center [351, 196] width 64 height 15
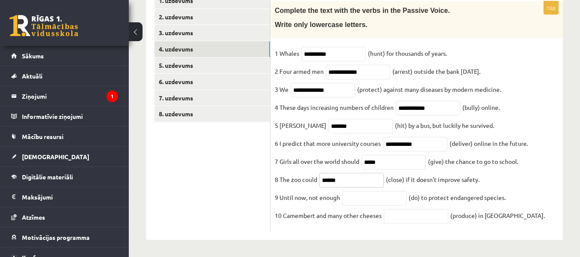
type input "******"
click at [350, 198] on input "text" at bounding box center [374, 198] width 64 height 15
type input "***"
click at [395, 219] on input "text" at bounding box center [416, 216] width 64 height 15
type input "**********"
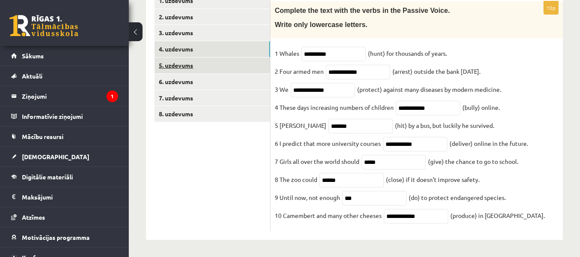
click at [173, 58] on link "5. uzdevums" at bounding box center [211, 66] width 115 height 16
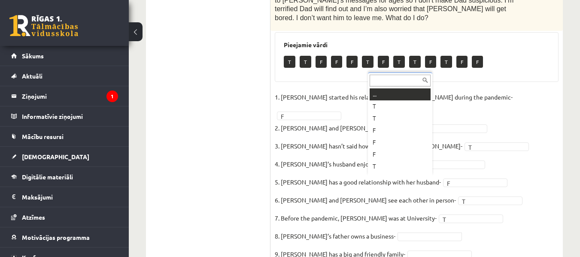
scroll to position [10, 0]
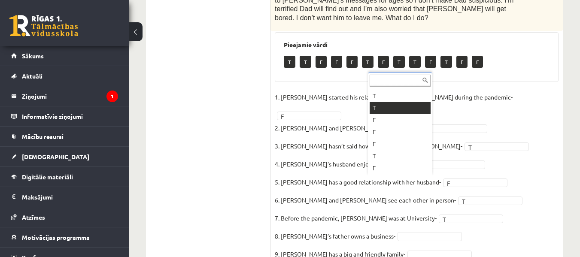
drag, startPoint x: 387, startPoint y: 107, endPoint x: 384, endPoint y: 121, distance: 14.2
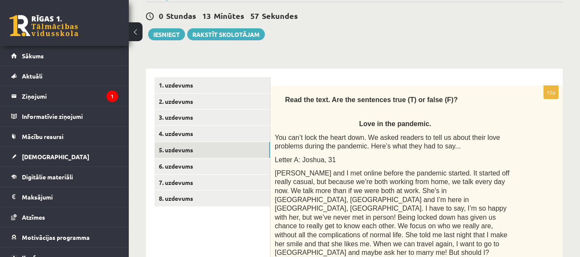
scroll to position [86, 0]
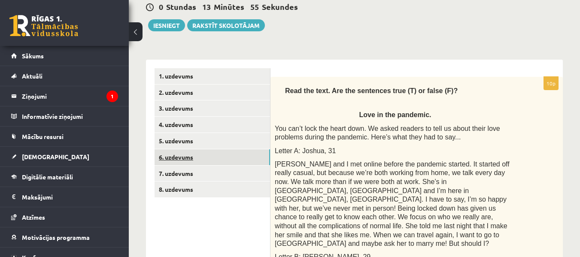
click at [188, 158] on link "6. uzdevums" at bounding box center [211, 157] width 115 height 16
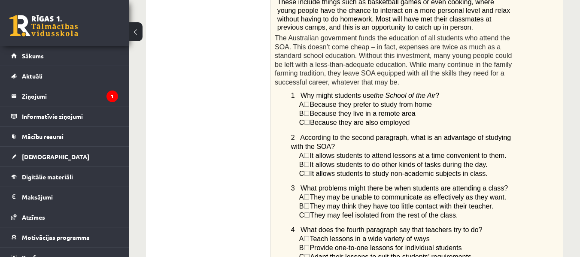
scroll to position [515, 0]
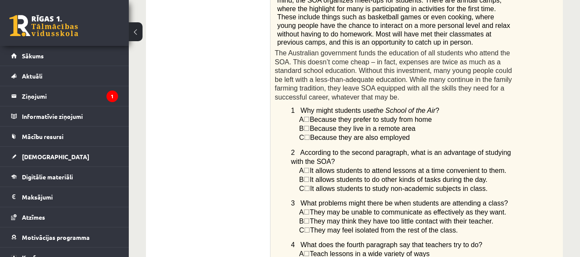
click at [310, 134] on span "☐" at bounding box center [307, 137] width 6 height 7
click at [230, 136] on ul "1. uzdevums 2. uzdevums 3. uzdevums 4. uzdevums 5. uzdevums 6. uzdevums 7. uzde…" at bounding box center [212, 90] width 116 height 903
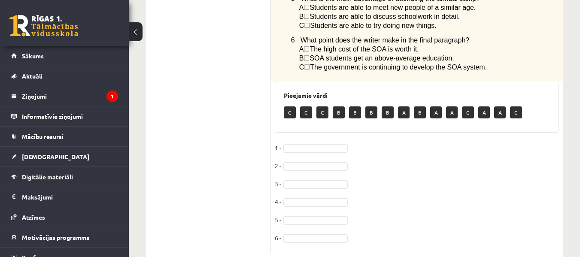
scroll to position [804, 0]
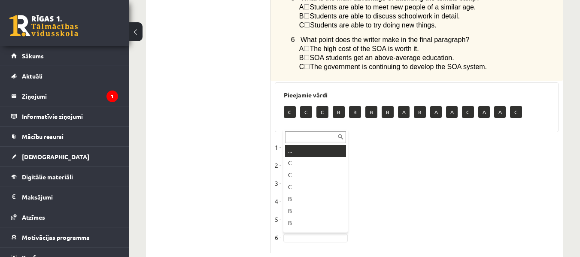
drag, startPoint x: 287, startPoint y: 123, endPoint x: 291, endPoint y: 126, distance: 4.6
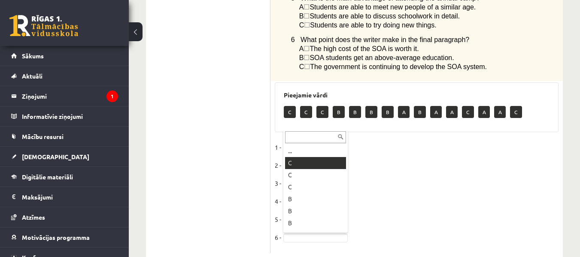
drag, startPoint x: 292, startPoint y: 162, endPoint x: 306, endPoint y: 139, distance: 26.6
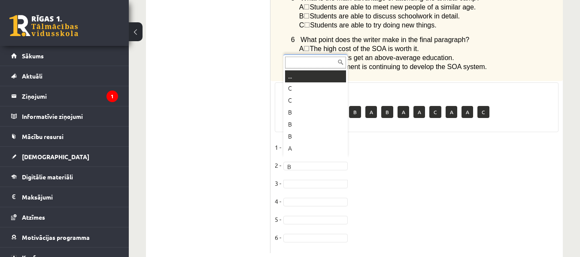
scroll to position [10, 0]
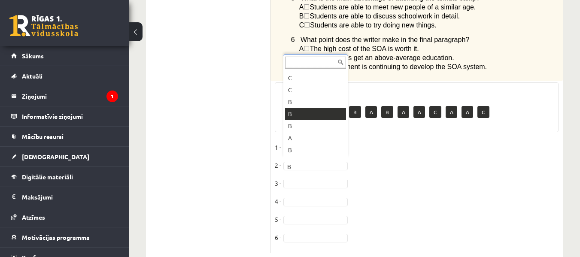
drag, startPoint x: 304, startPoint y: 114, endPoint x: 309, endPoint y: 114, distance: 4.7
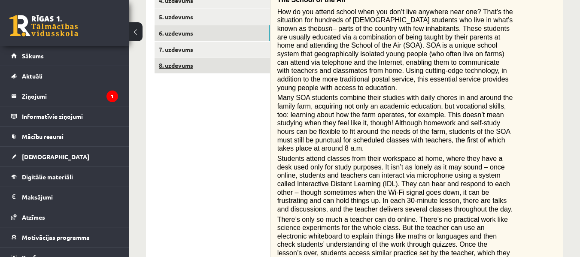
scroll to position [160, 0]
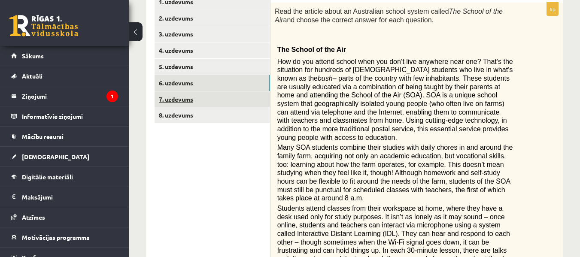
click at [176, 98] on link "7. uzdevums" at bounding box center [211, 99] width 115 height 16
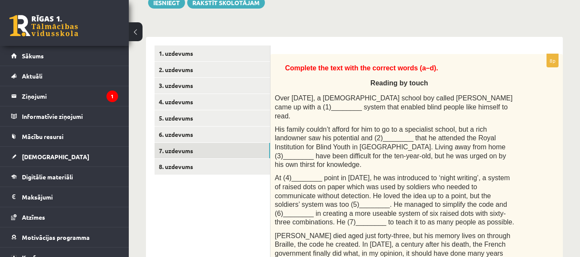
scroll to position [129, 0]
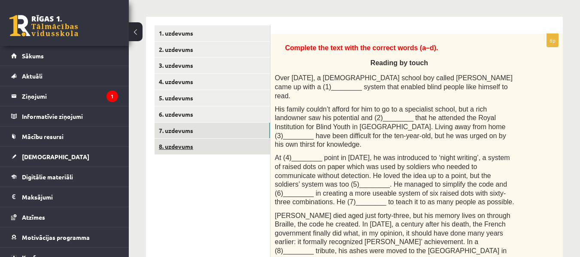
click at [176, 148] on link "8. uzdevums" at bounding box center [211, 147] width 115 height 16
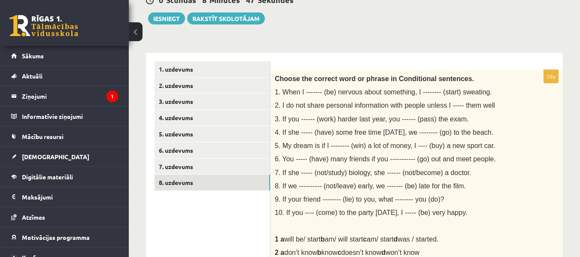
scroll to position [86, 0]
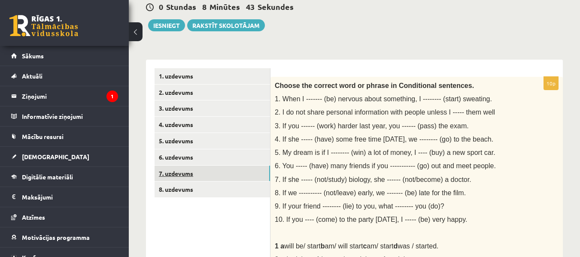
click at [185, 175] on link "7. uzdevums" at bounding box center [211, 174] width 115 height 16
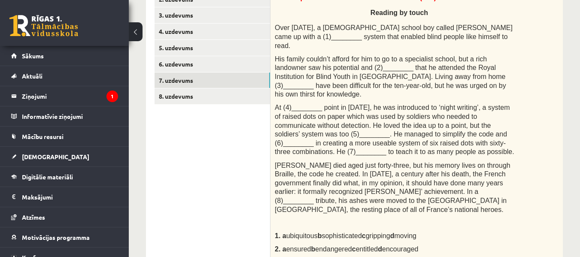
scroll to position [172, 0]
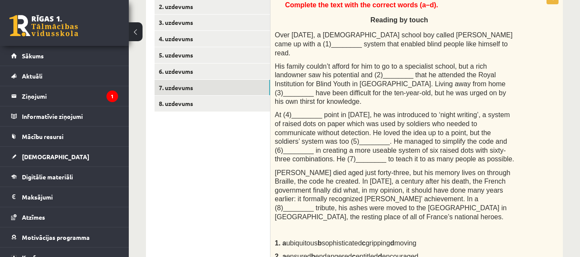
click at [295, 39] on span "Over 200 years ago, a French school boy called Louis Braille came up with a (1)…" at bounding box center [394, 43] width 238 height 25
click at [294, 43] on span "Over 200 years ago, a French school boy called Louis Braille came up with a (1)…" at bounding box center [394, 43] width 238 height 25
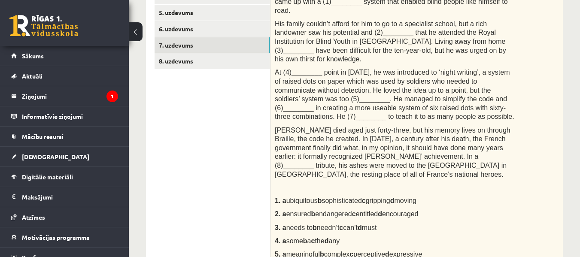
scroll to position [215, 0]
click at [282, 197] on span "1. a" at bounding box center [281, 200] width 12 height 7
drag, startPoint x: 307, startPoint y: 176, endPoint x: 315, endPoint y: 175, distance: 8.6
click at [311, 197] on span "ubiquitous b sophisticated c gripping d moving" at bounding box center [351, 200] width 130 height 7
click at [331, 197] on span "ubiquitous b sophisticated c gripping d moving" at bounding box center [351, 200] width 130 height 7
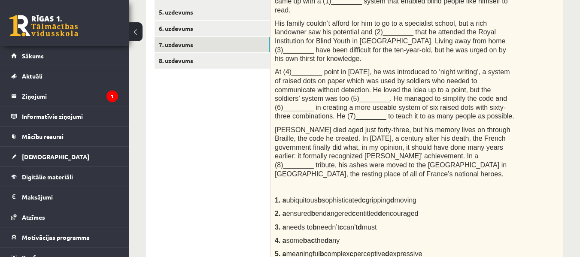
click at [405, 197] on span "ubiquitous b sophisticated c gripping d moving" at bounding box center [351, 200] width 130 height 7
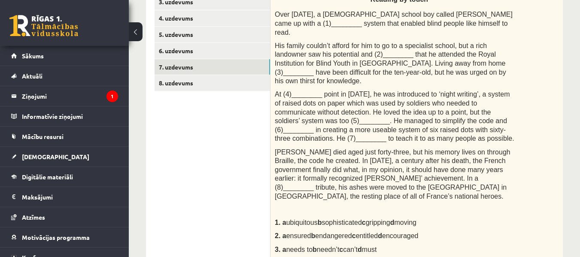
scroll to position [172, 0]
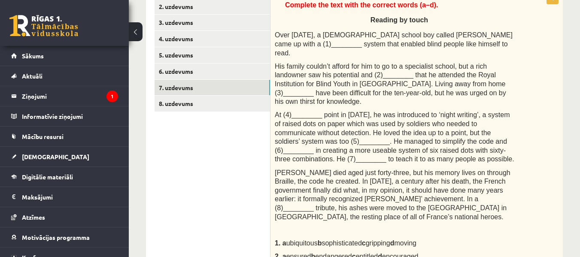
click at [294, 43] on span "Over 200 years ago, a French school boy called Louis Braille came up with a (1)…" at bounding box center [394, 43] width 238 height 25
drag, startPoint x: 296, startPoint y: 43, endPoint x: 307, endPoint y: 53, distance: 14.6
click at [297, 43] on span "Over 200 years ago, a French school boy called Louis Braille came up with a (1)…" at bounding box center [394, 43] width 238 height 25
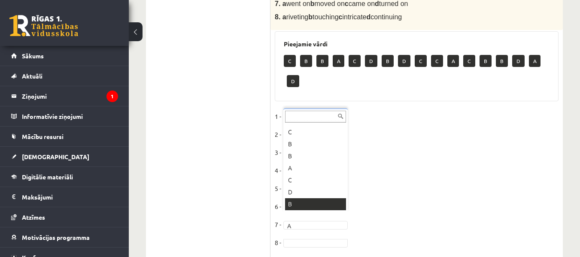
scroll to position [472, 0]
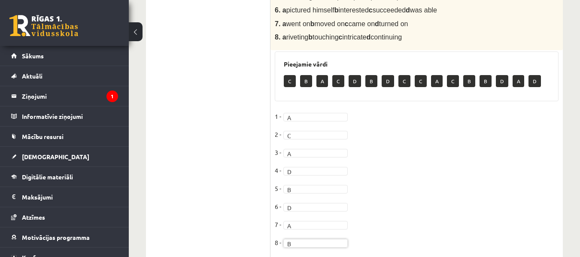
click at [293, 221] on fieldset "1 - A * 2 - C * 3 - A * 4 - D * 5 - B * 6 - D * 7 - A * 8 - B *" at bounding box center [417, 182] width 284 height 144
drag, startPoint x: 298, startPoint y: 203, endPoint x: 305, endPoint y: 205, distance: 7.6
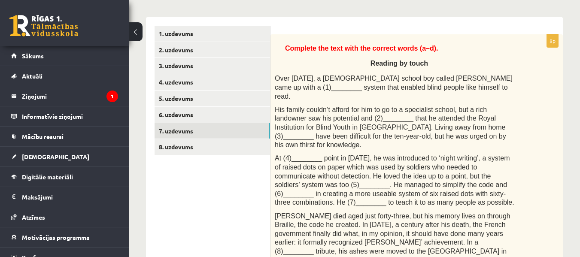
scroll to position [129, 0]
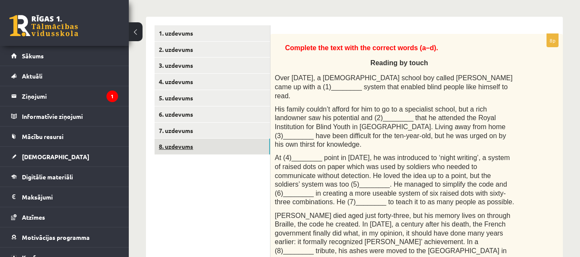
click at [182, 148] on link "8. uzdevums" at bounding box center [211, 147] width 115 height 16
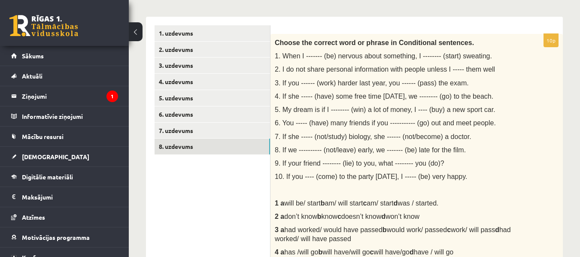
click at [308, 54] on span "1. When I ------- (be) nervous about something, I -------- (start) sweating." at bounding box center [383, 55] width 217 height 7
click at [316, 57] on span "1. When I ------- (be) nervous about something, I -------- (start) sweating." at bounding box center [383, 55] width 217 height 7
click at [315, 57] on span "1. When I ------- (be) nervous about something, I -------- (start) sweating." at bounding box center [383, 55] width 217 height 7
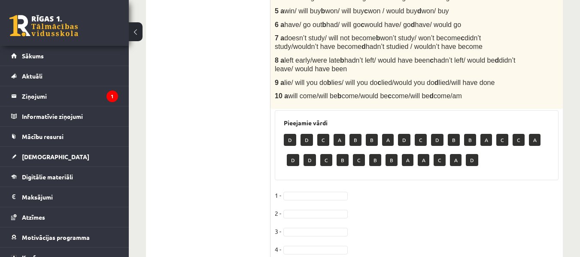
scroll to position [386, 0]
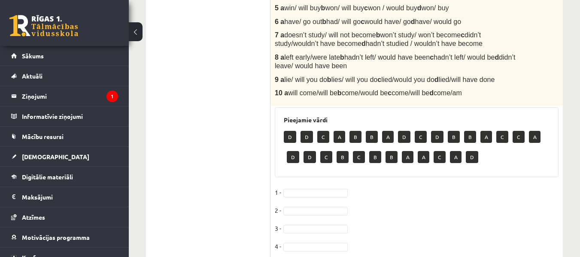
drag, startPoint x: 285, startPoint y: 192, endPoint x: 291, endPoint y: 194, distance: 6.1
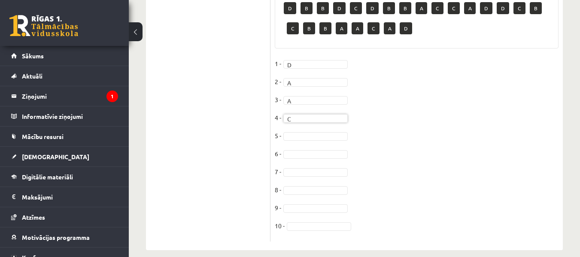
scroll to position [526, 0]
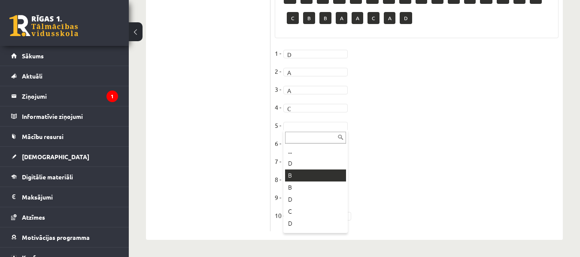
drag, startPoint x: 304, startPoint y: 175, endPoint x: 301, endPoint y: 169, distance: 6.9
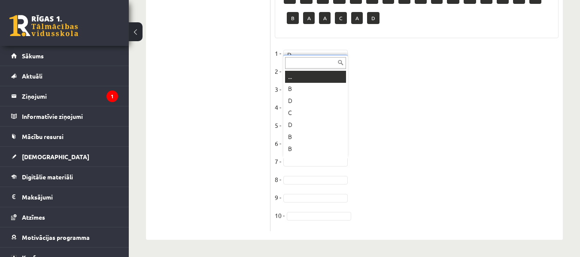
drag, startPoint x: 295, startPoint y: 162, endPoint x: 306, endPoint y: 182, distance: 23.2
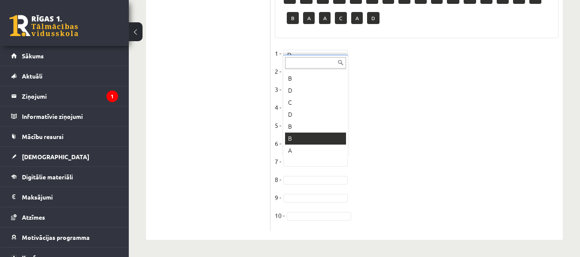
drag, startPoint x: 313, startPoint y: 142, endPoint x: 311, endPoint y: 149, distance: 7.2
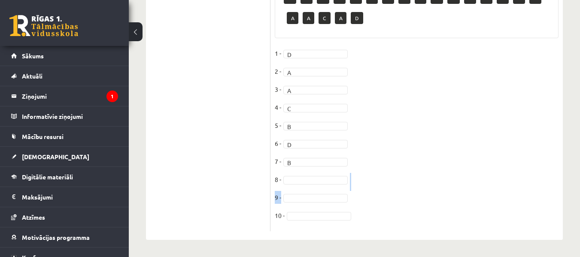
click at [299, 188] on fieldset "1 - D * 2 - A * 3 - A * 4 - C * 5 - B * 6 - D * 7 - B * 8 - 9 - 10 -" at bounding box center [417, 137] width 284 height 180
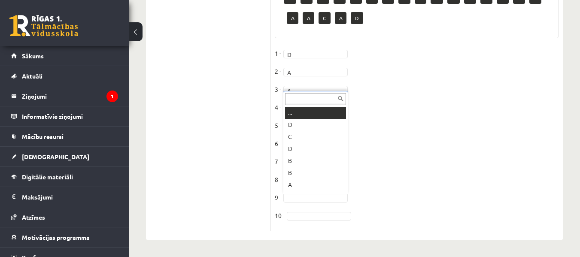
drag, startPoint x: 300, startPoint y: 197, endPoint x: 303, endPoint y: 206, distance: 9.9
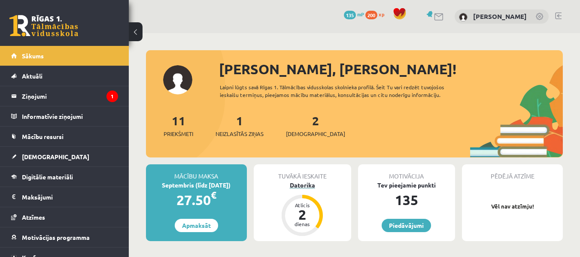
click at [297, 185] on div "Datorika" at bounding box center [302, 185] width 97 height 9
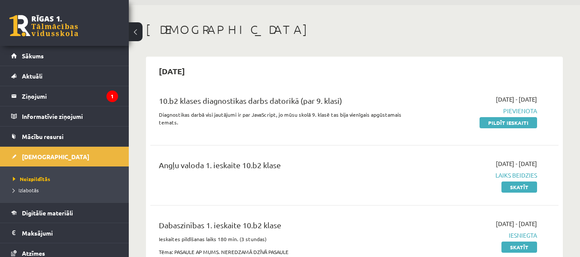
scroll to position [43, 0]
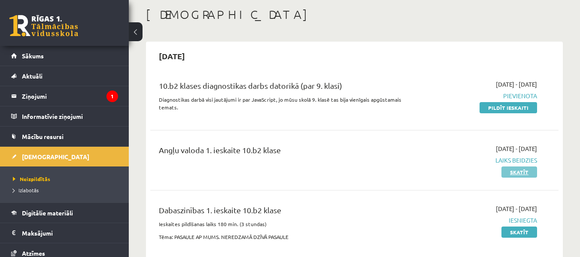
click at [521, 171] on link "Skatīt" at bounding box center [519, 172] width 36 height 11
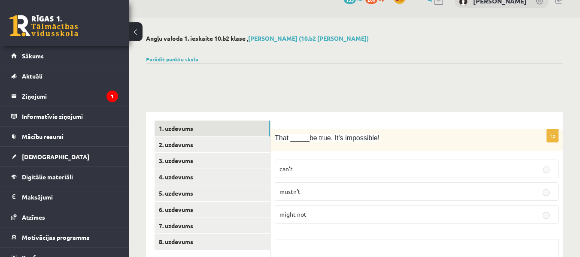
scroll to position [43, 0]
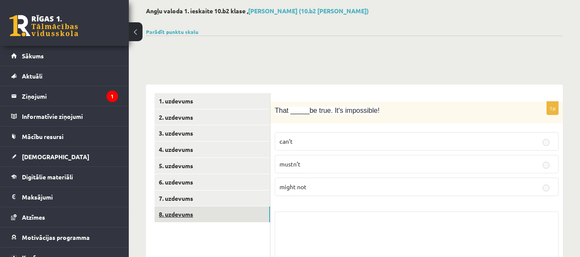
click at [223, 214] on link "8. uzdevums" at bounding box center [211, 214] width 115 height 16
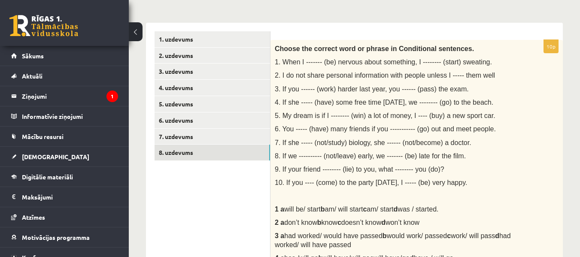
scroll to position [5, 0]
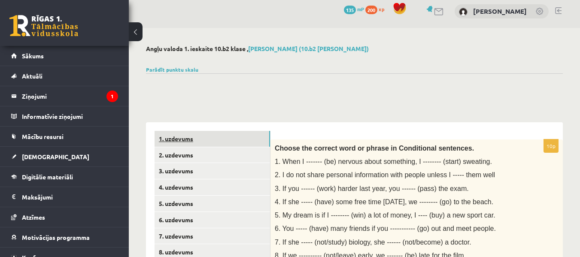
click at [215, 138] on link "1. uzdevums" at bounding box center [211, 139] width 115 height 16
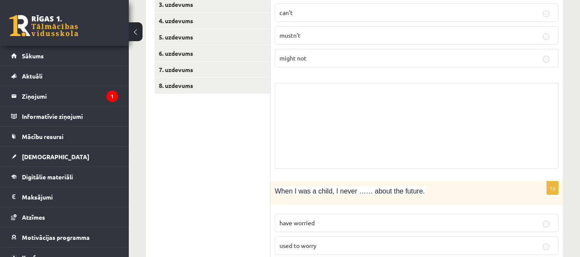
scroll to position [0, 0]
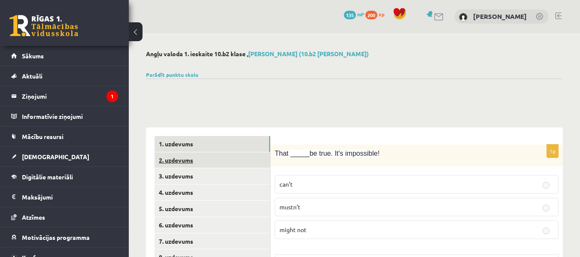
click at [183, 158] on link "2. uzdevums" at bounding box center [211, 160] width 115 height 16
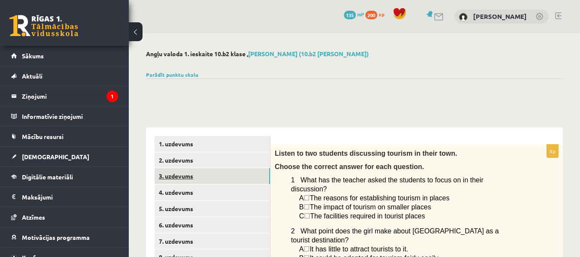
click at [178, 175] on link "3. uzdevums" at bounding box center [211, 176] width 115 height 16
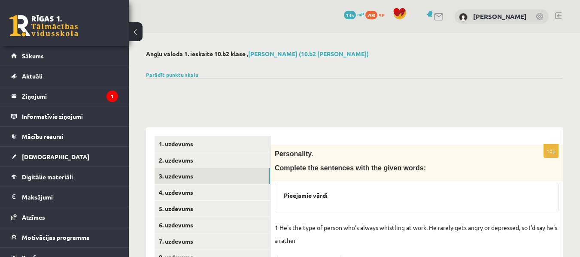
click at [561, 15] on div "0 Dāvanas 135 mP 200 xp [PERSON_NAME]" at bounding box center [354, 16] width 451 height 33
click at [558, 15] on link at bounding box center [558, 15] width 6 height 7
